Goal: Information Seeking & Learning: Learn about a topic

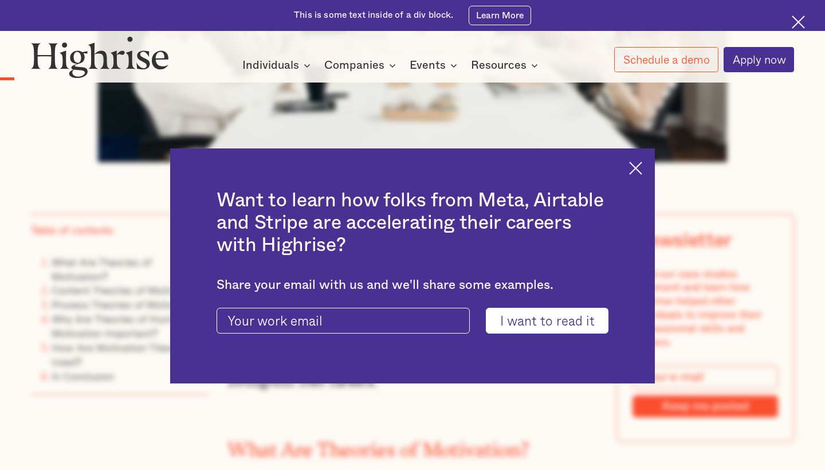
scroll to position [649, 0]
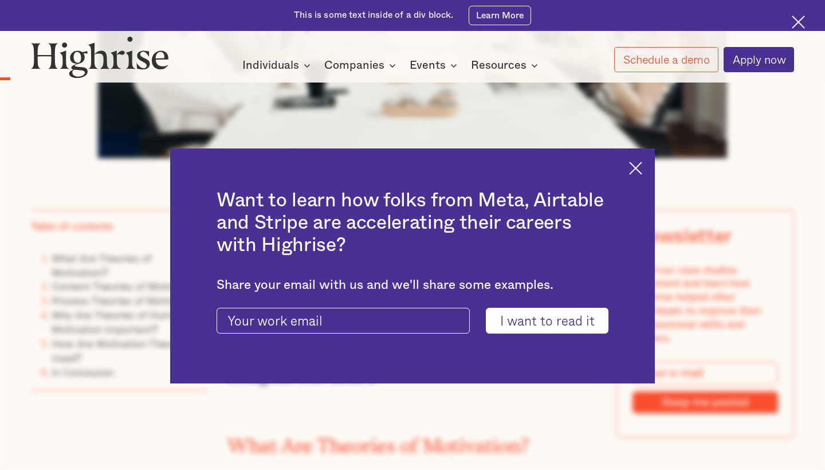
click at [632, 171] on img at bounding box center [635, 168] width 13 height 13
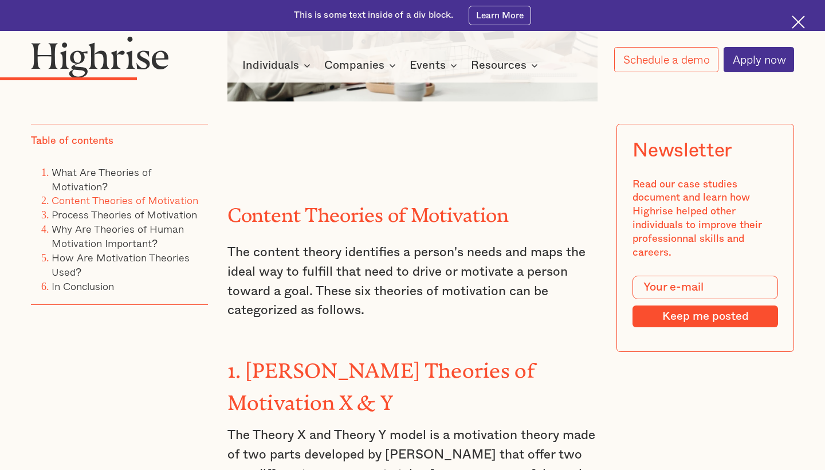
scroll to position [1751, 0]
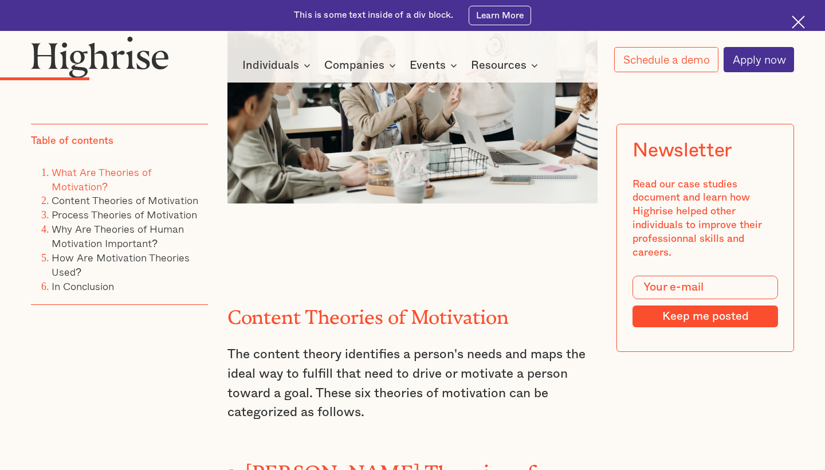
scroll to position [1767, 0]
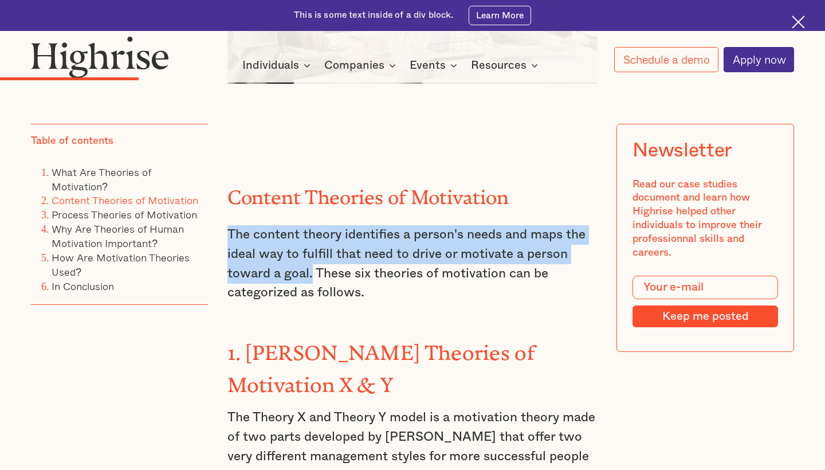
drag, startPoint x: 227, startPoint y: 187, endPoint x: 312, endPoint y: 227, distance: 94.1
click at [312, 227] on p "The content theory identifies a person's needs and maps the ideal way to fulfil…" at bounding box center [413, 263] width 371 height 77
copy p "The content theory identifies a person's needs and maps the ideal way to fulfil…"
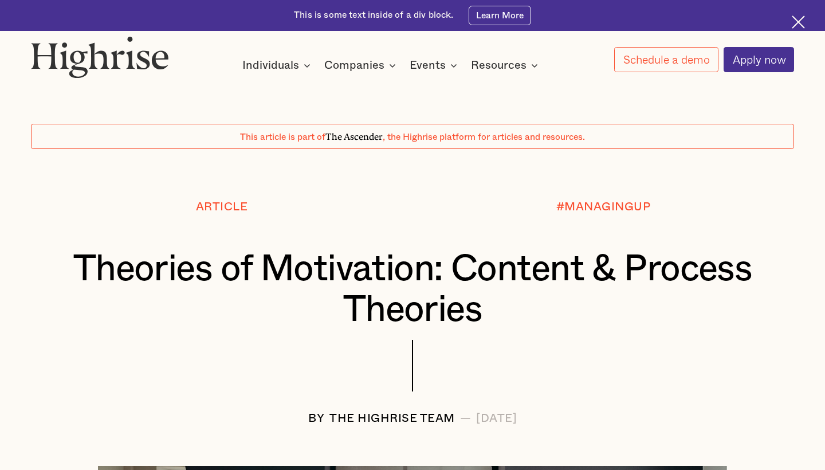
scroll to position [0, 0]
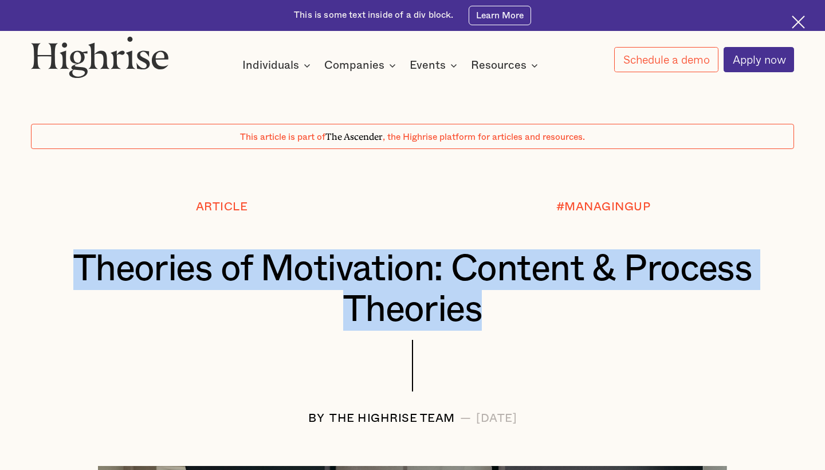
drag, startPoint x: 74, startPoint y: 254, endPoint x: 549, endPoint y: 298, distance: 477.1
click at [549, 299] on h1 "Theories of Motivation: Content & Process Theories" at bounding box center [412, 289] width 700 height 81
copy h1 "Theories of Motivation: Content & Process Theories"
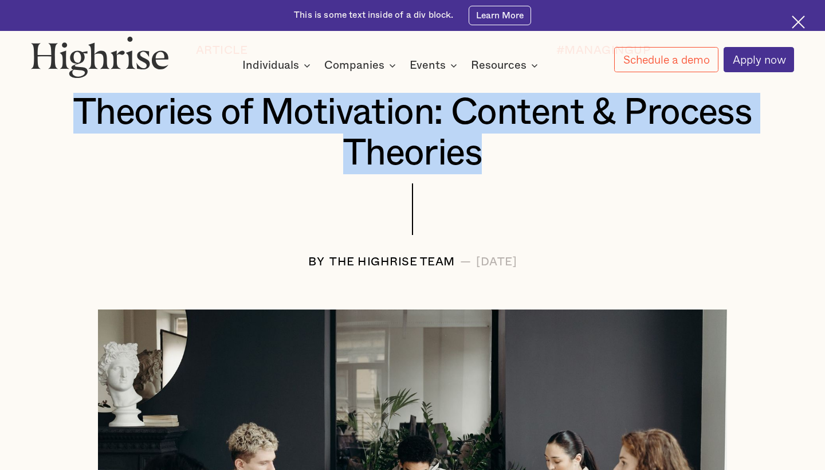
scroll to position [162, 0]
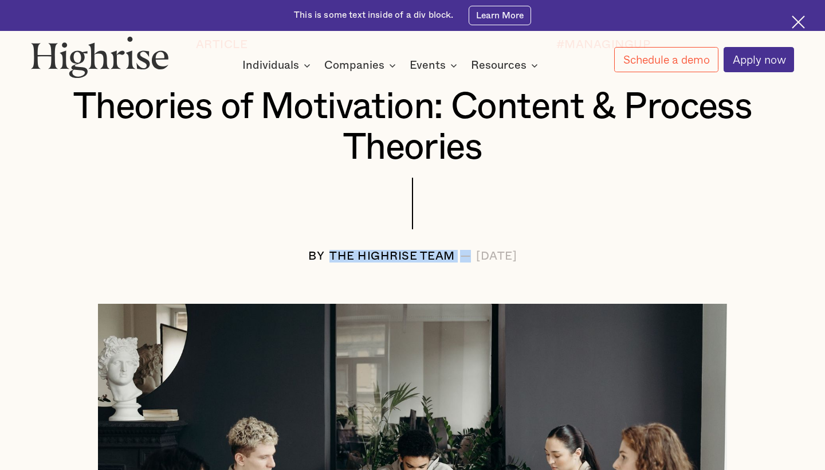
drag, startPoint x: 289, startPoint y: 252, endPoint x: 416, endPoint y: 250, distance: 127.2
click at [416, 250] on div "BY The Highrise Team — [DATE]" at bounding box center [412, 256] width 763 height 13
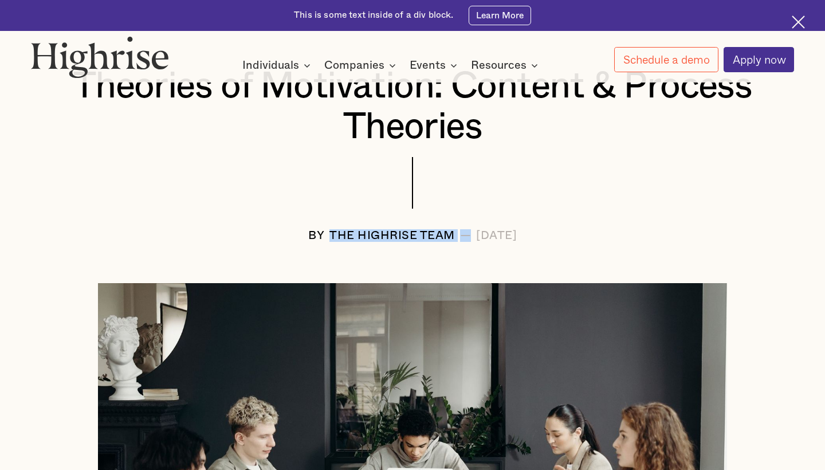
scroll to position [189, 0]
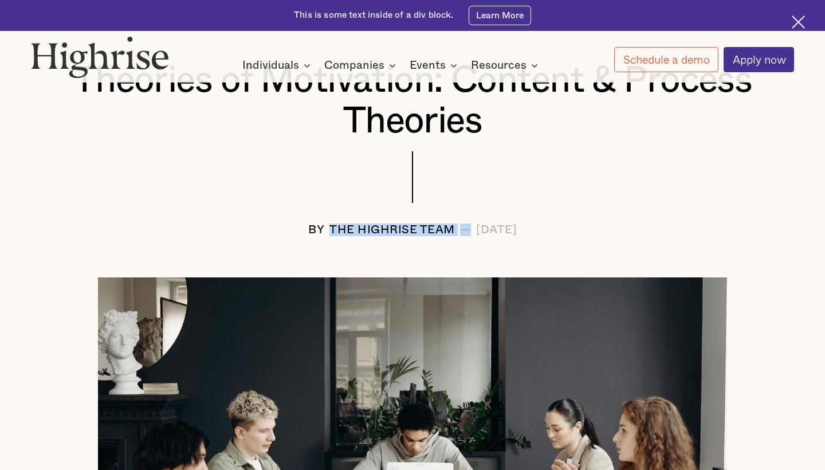
copy div "The Highrise Team"
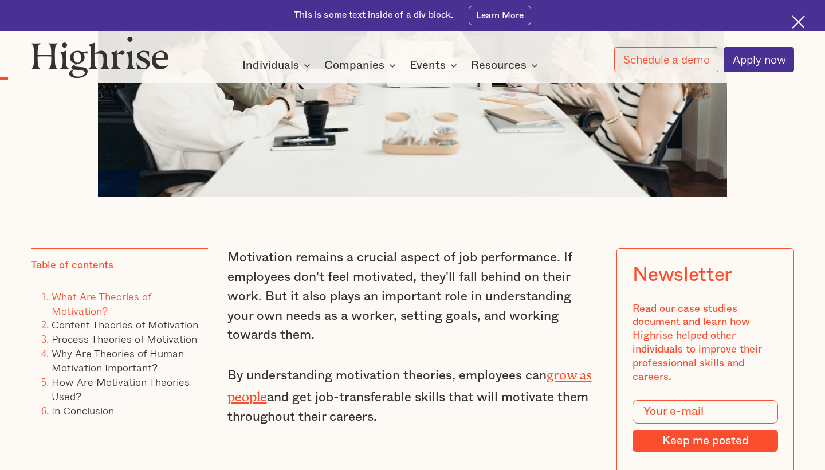
scroll to position [611, 0]
click at [407, 248] on p "Motivation remains a crucial aspect of job performance. If employees don't feel…" at bounding box center [413, 296] width 371 height 97
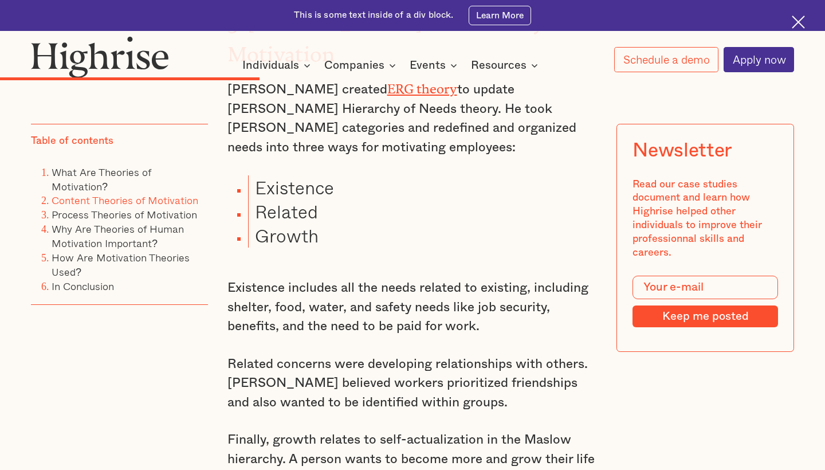
scroll to position [2836, 0]
